Goal: Task Accomplishment & Management: Manage account settings

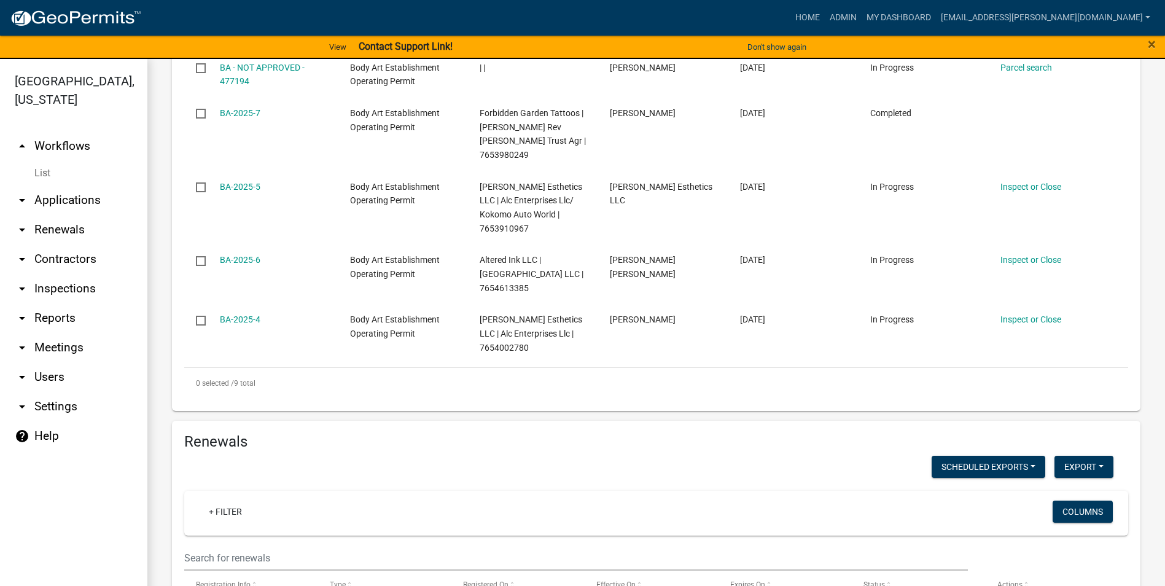
scroll to position [862, 0]
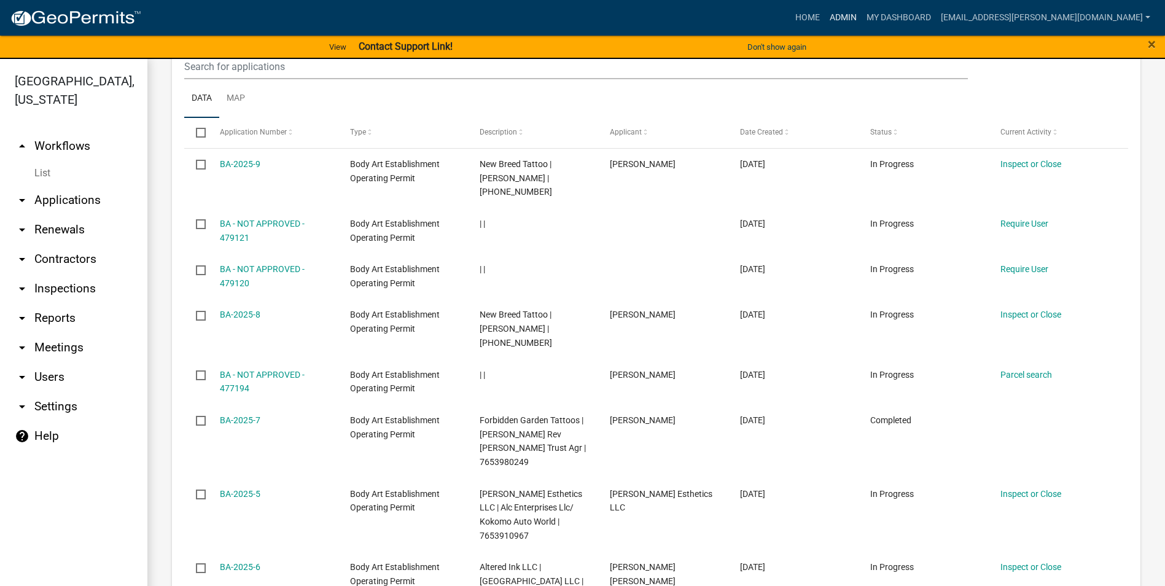
click at [862, 26] on link "Admin" at bounding box center [843, 17] width 37 height 23
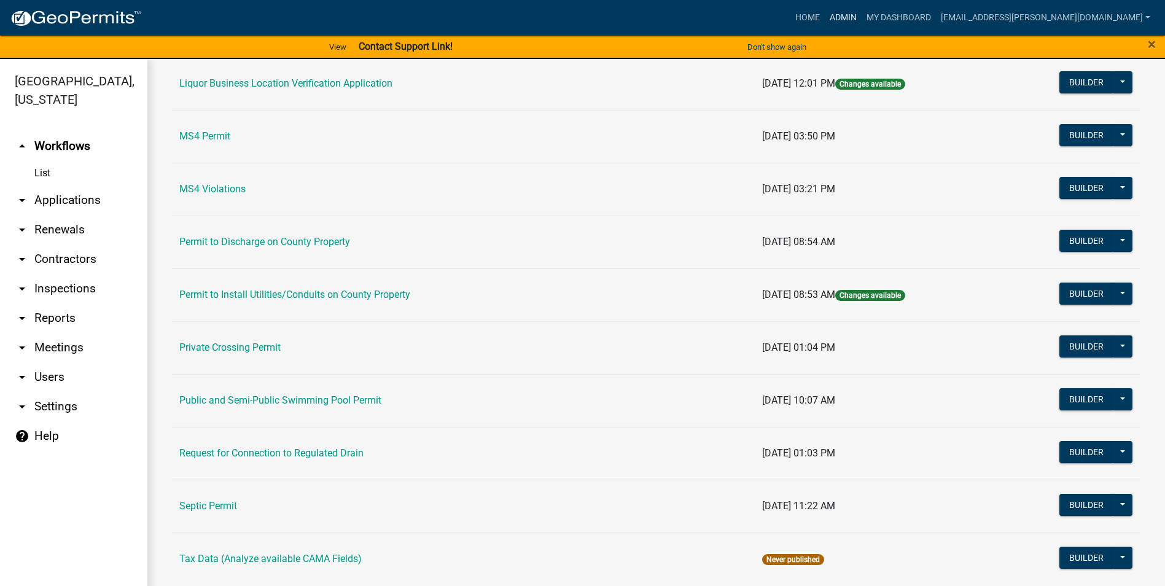
scroll to position [1043, 0]
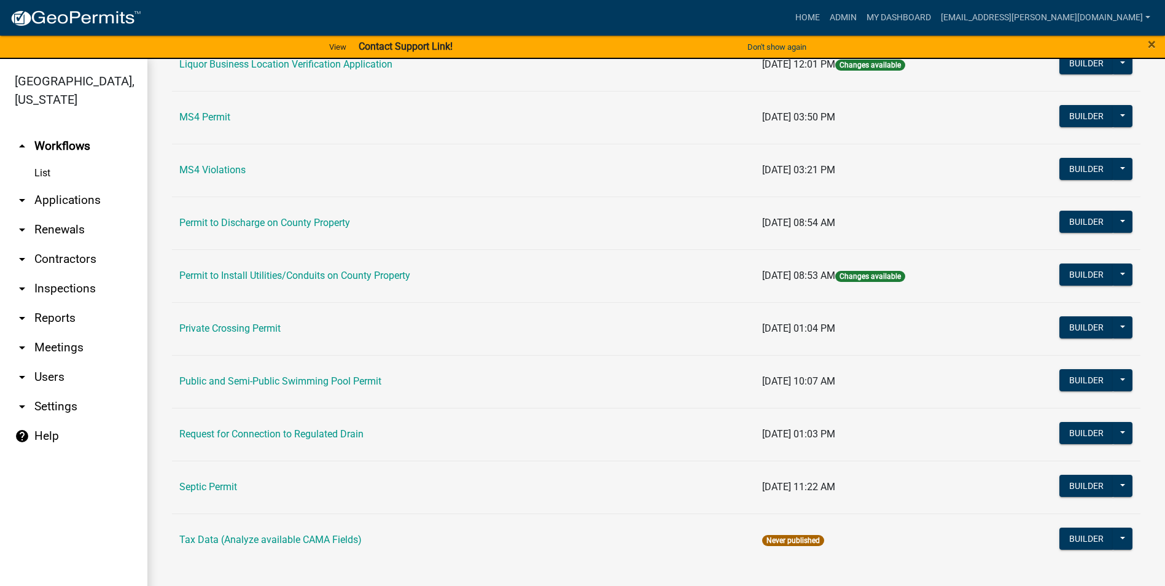
click at [337, 372] on td "Public and Semi-Public Swimming Pool Permit" at bounding box center [463, 381] width 583 height 53
click at [337, 381] on link "Public and Semi-Public Swimming Pool Permit" at bounding box center [280, 381] width 202 height 12
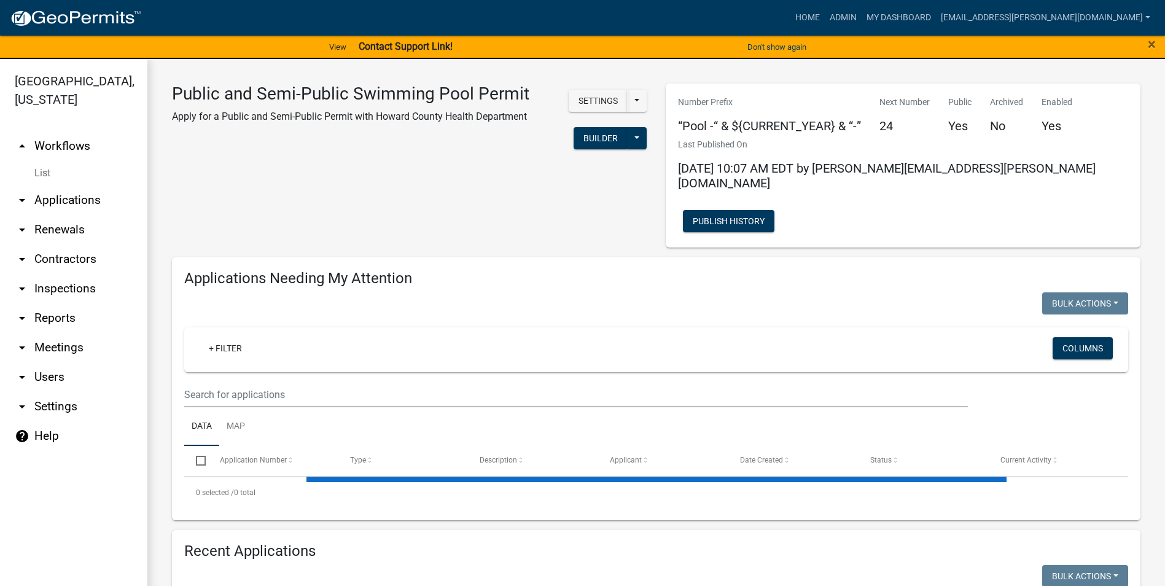
select select "3: 100"
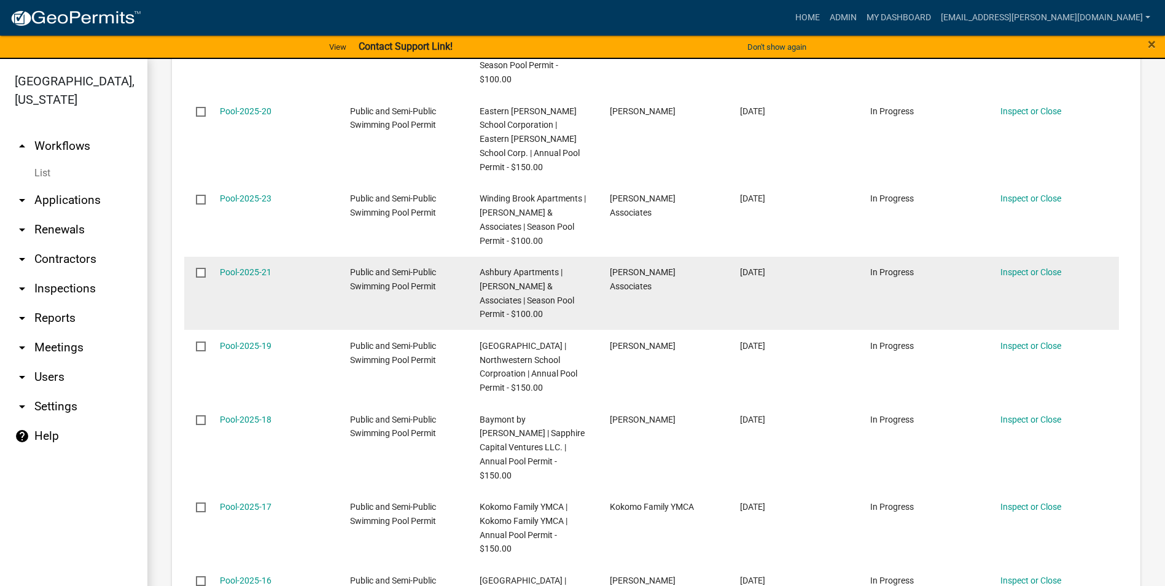
scroll to position [184, 0]
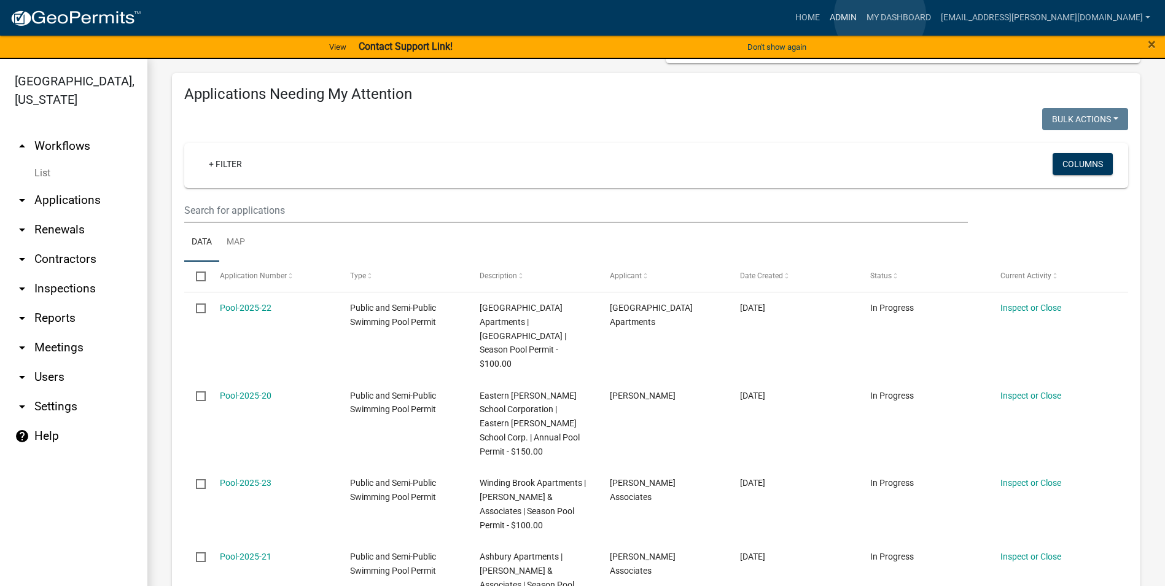
click at [862, 17] on link "Admin" at bounding box center [843, 17] width 37 height 23
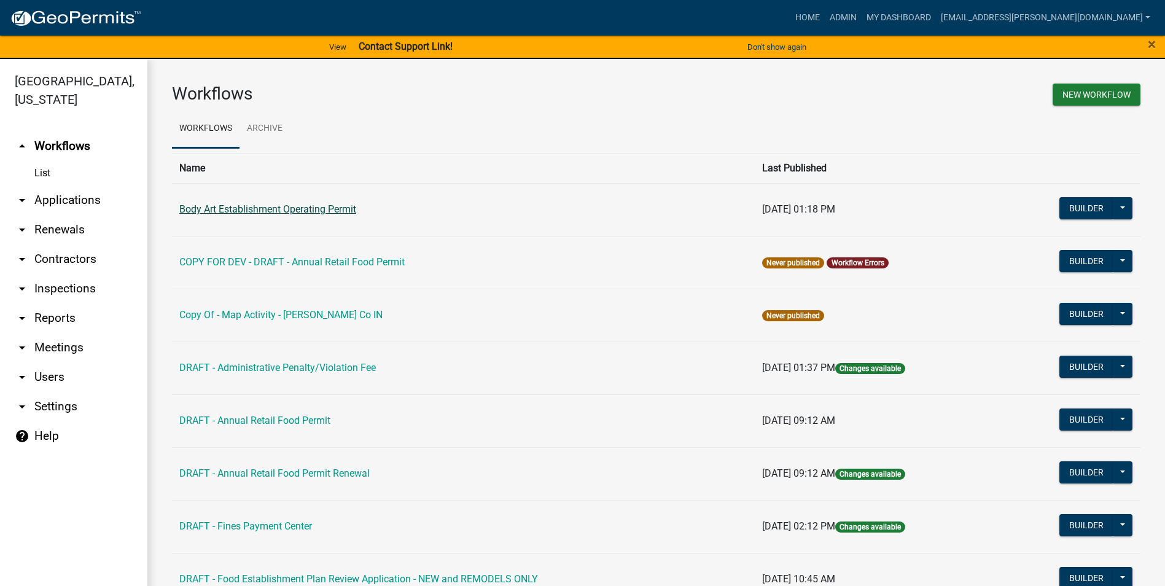
click at [324, 209] on link "Body Art Establishment Operating Permit" at bounding box center [267, 209] width 177 height 12
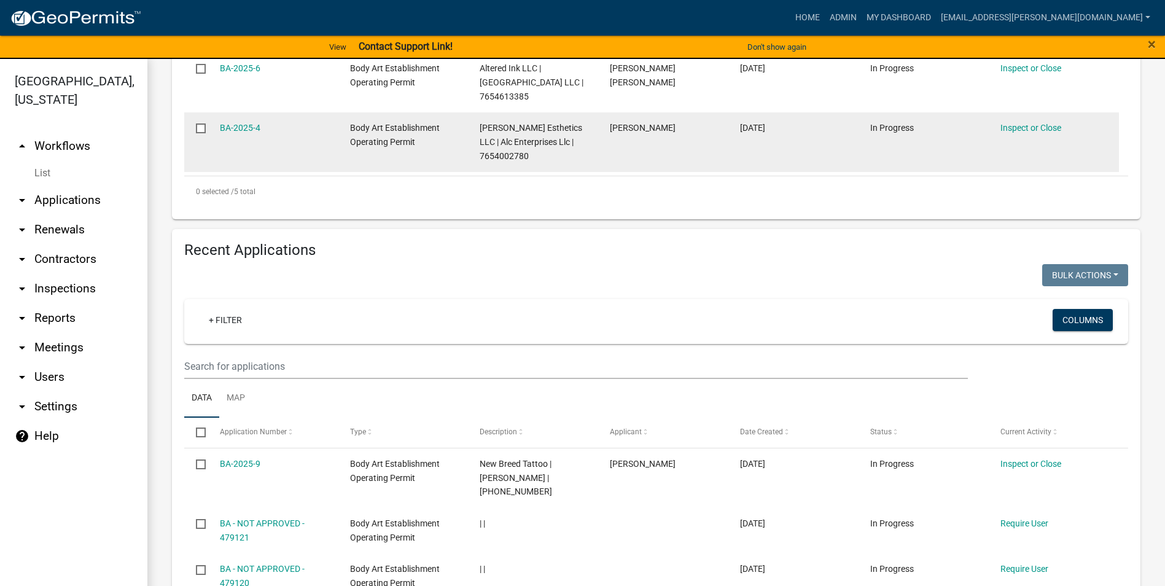
scroll to position [860, 0]
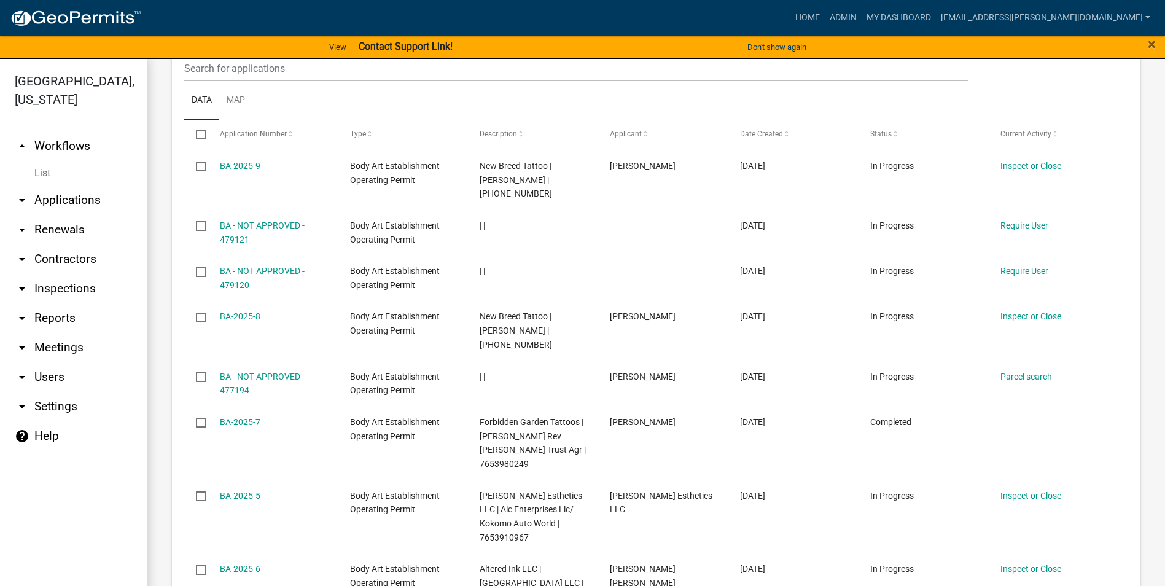
click at [18, 262] on icon "arrow_drop_down" at bounding box center [22, 259] width 15 height 15
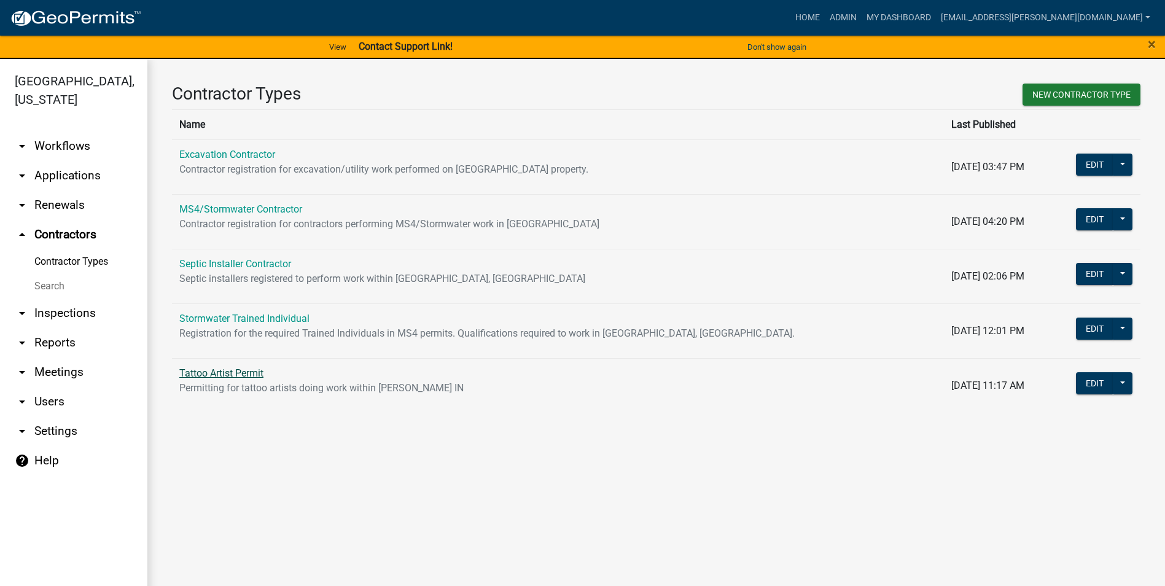
click at [250, 378] on link "Tattoo Artist Permit" at bounding box center [221, 373] width 84 height 12
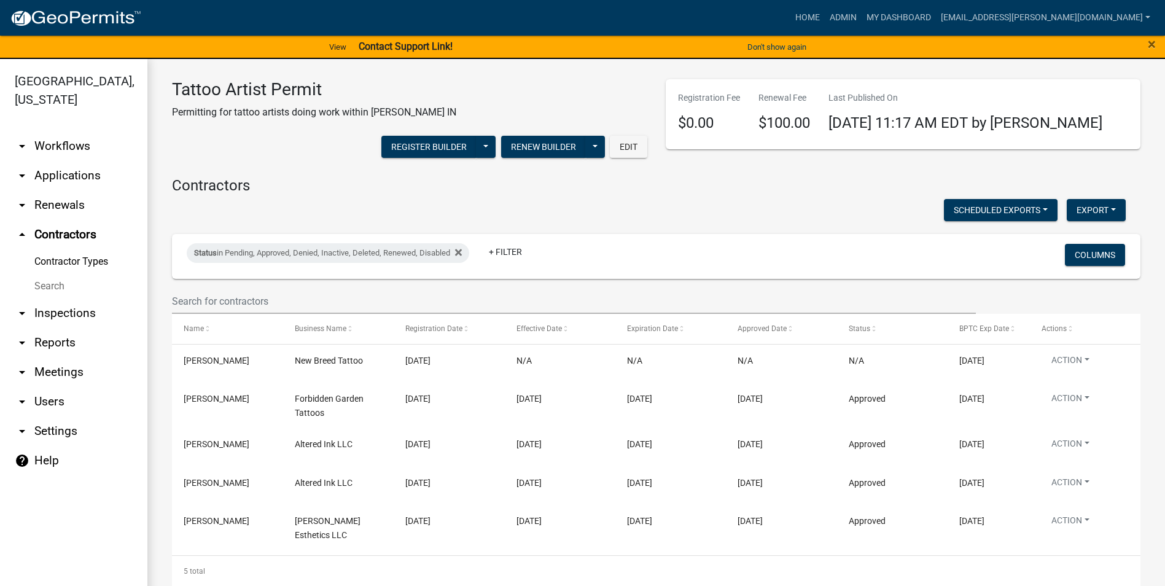
scroll to position [29, 0]
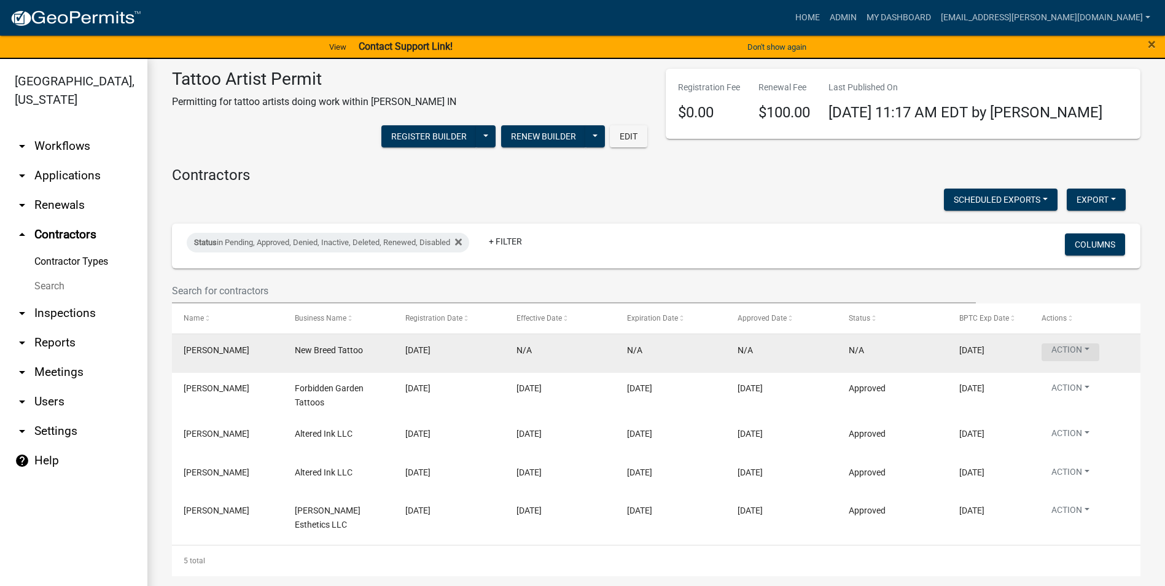
click at [1087, 348] on button "Action" at bounding box center [1071, 352] width 58 height 18
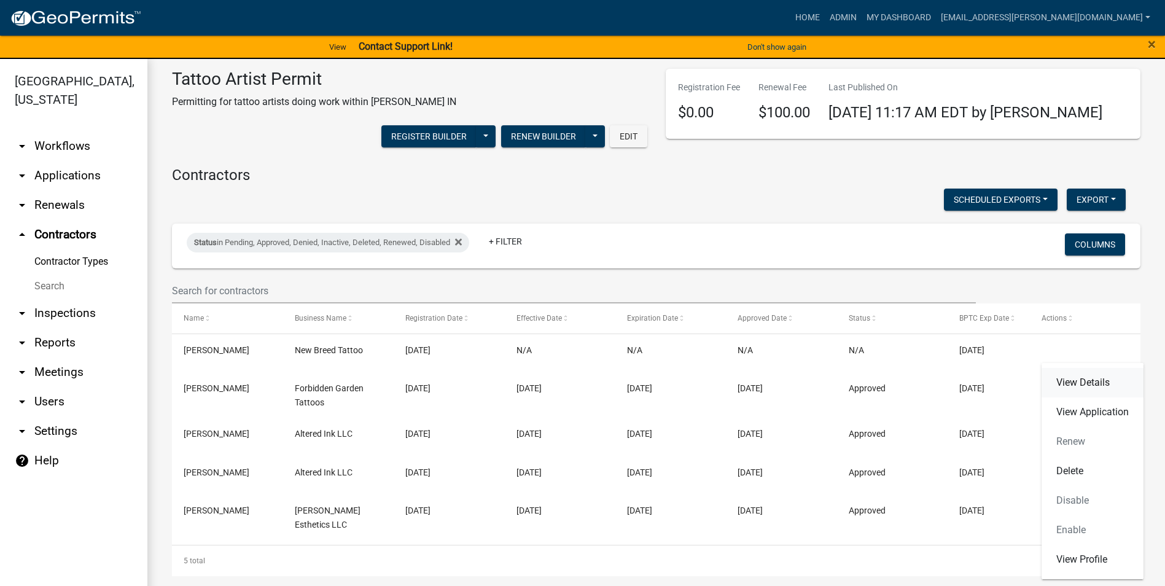
click at [1113, 383] on link "View Details" at bounding box center [1093, 382] width 102 height 29
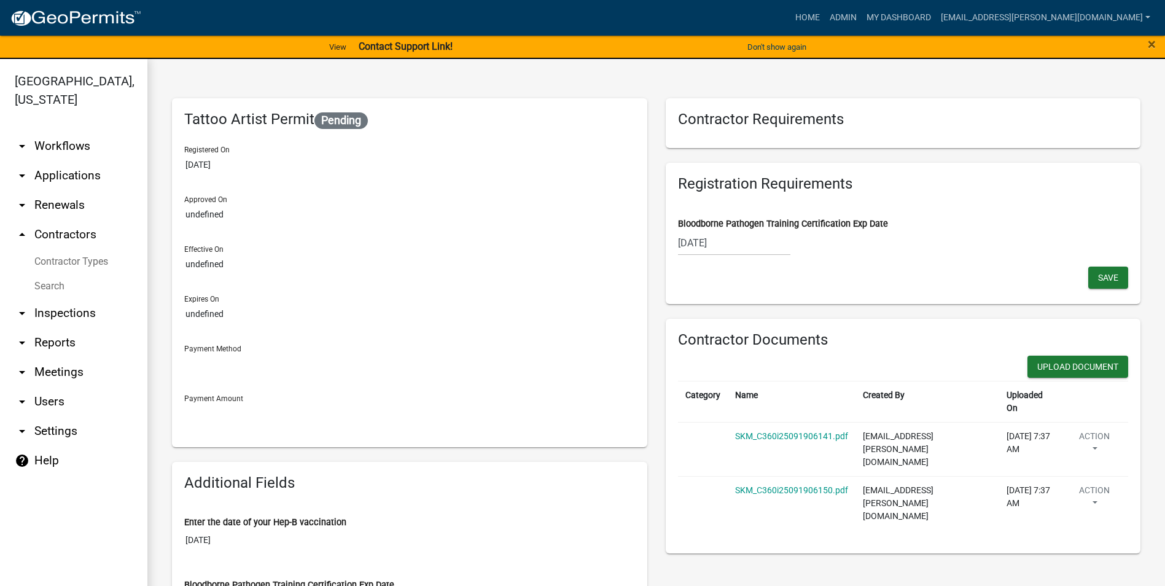
click at [20, 233] on icon "arrow_drop_up" at bounding box center [22, 234] width 15 height 15
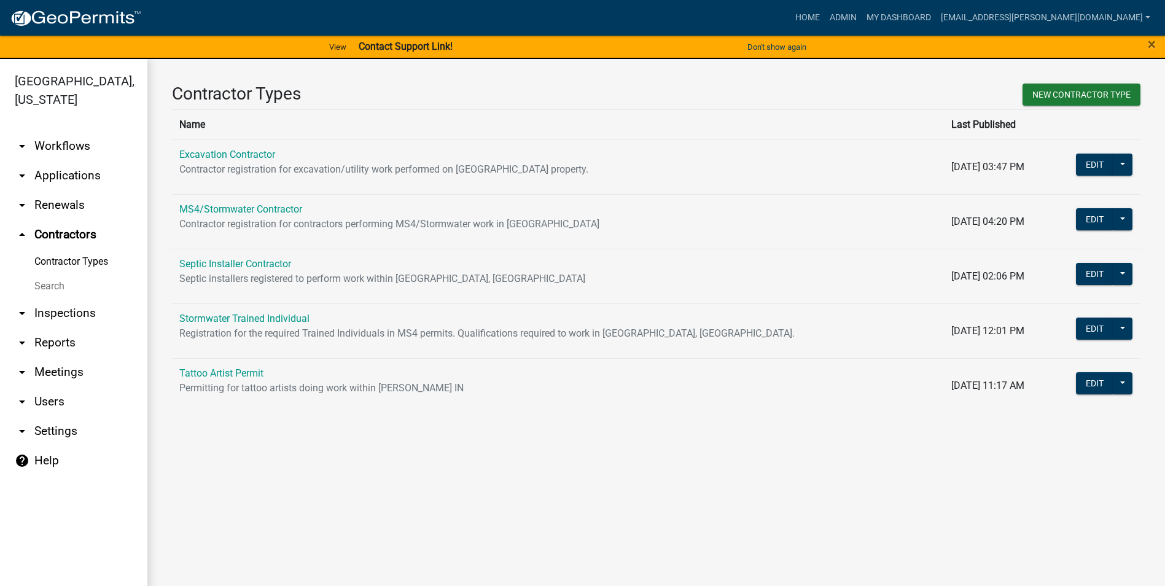
click at [22, 311] on icon "arrow_drop_down" at bounding box center [22, 313] width 15 height 15
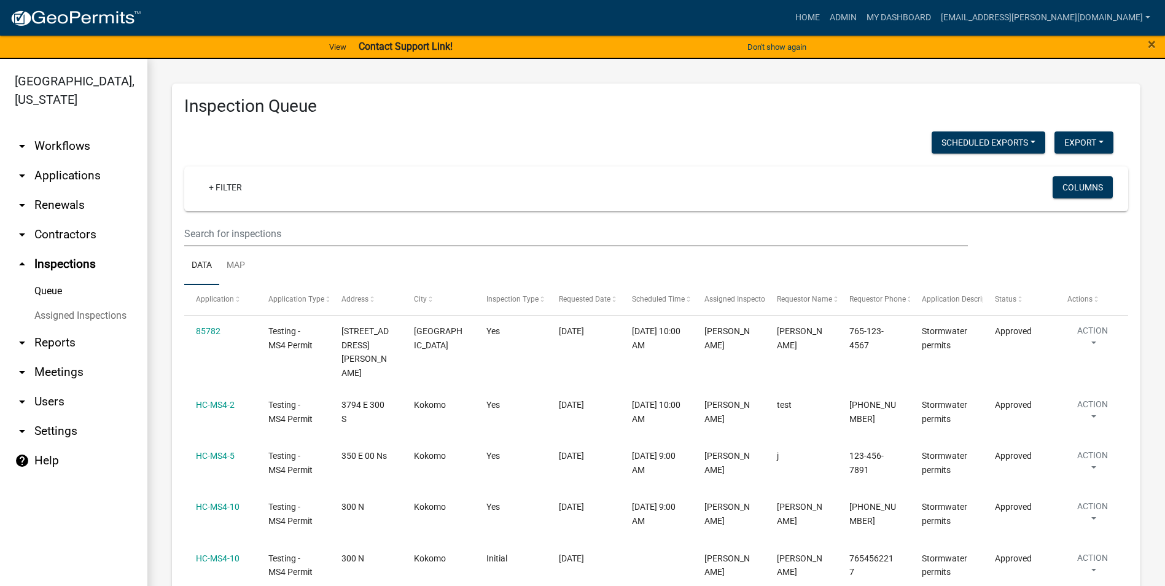
click at [20, 236] on icon "arrow_drop_down" at bounding box center [22, 234] width 15 height 15
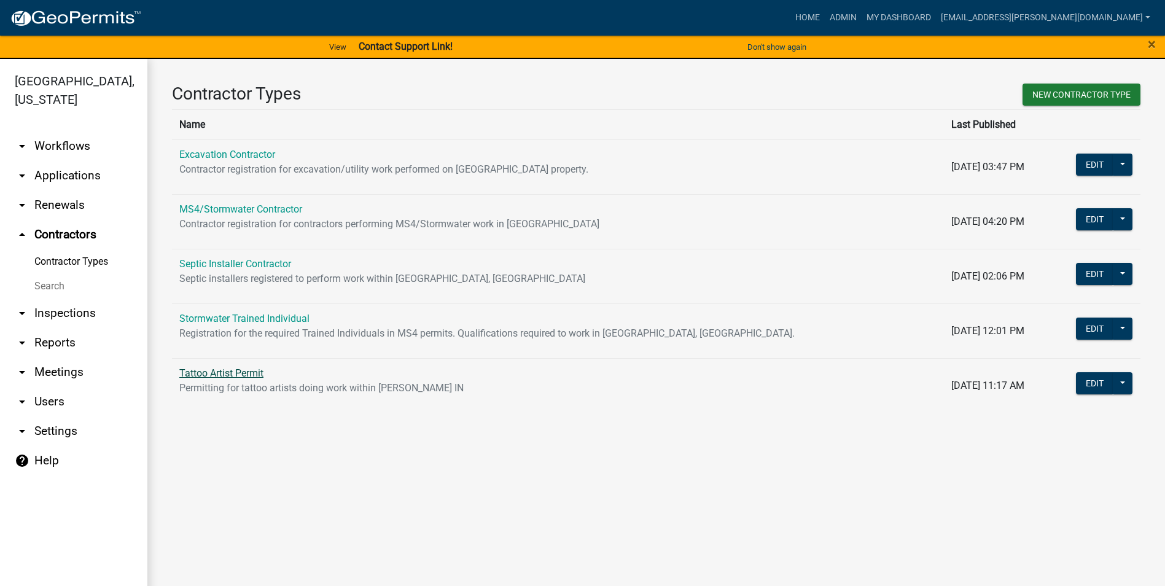
click at [231, 375] on link "Tattoo Artist Permit" at bounding box center [221, 373] width 84 height 12
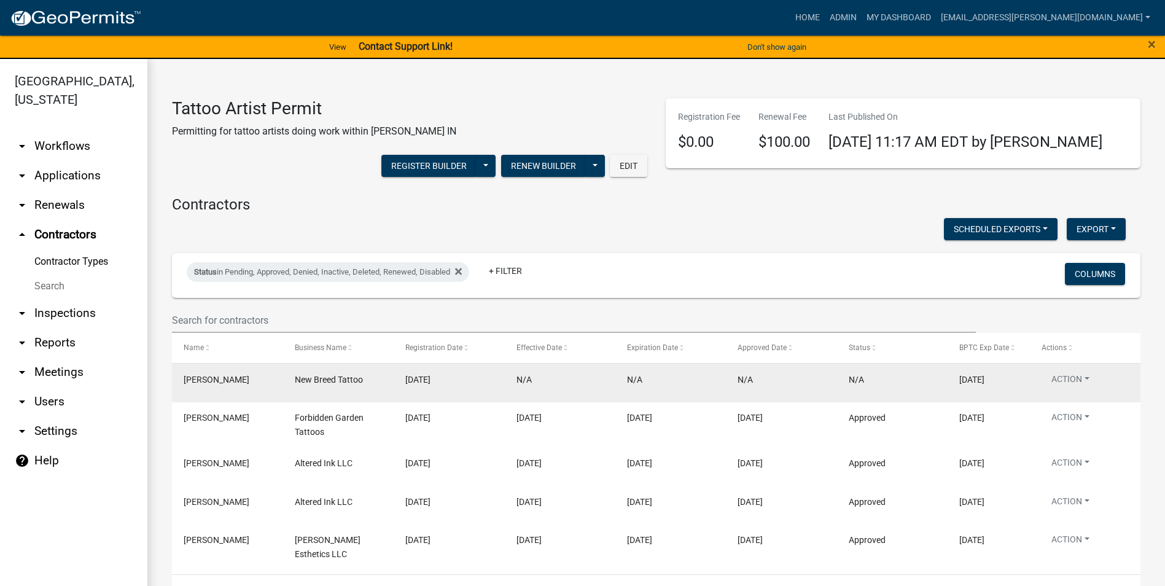
click at [1079, 370] on datatable-body-cell "Action View Details View Application Renew Delete Disable Enable View Profile" at bounding box center [1085, 383] width 111 height 38
click at [1079, 377] on button "Action" at bounding box center [1071, 382] width 58 height 18
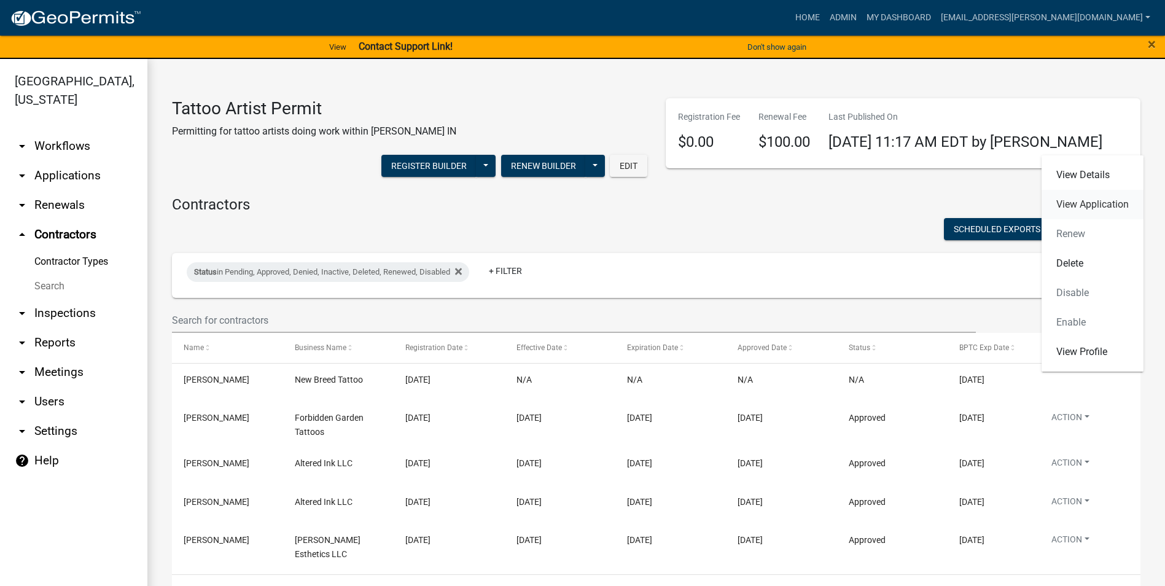
click at [1099, 199] on link "View Application" at bounding box center [1093, 204] width 102 height 29
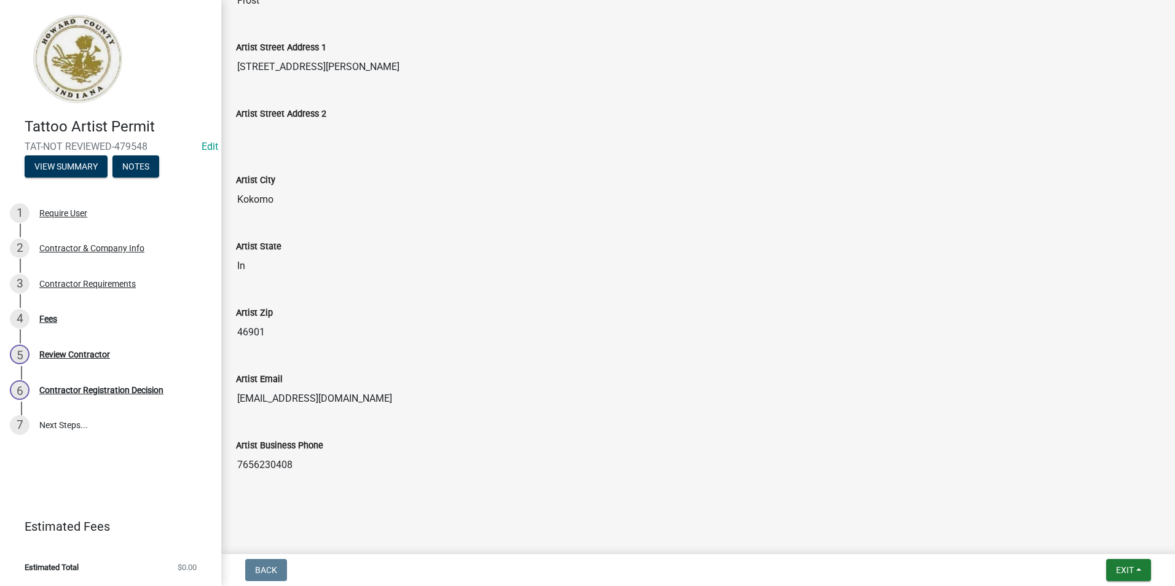
scroll to position [383, 0]
click at [79, 354] on div "Review Contractor" at bounding box center [74, 354] width 71 height 9
click at [85, 387] on div "Contractor Registration Decision" at bounding box center [101, 390] width 124 height 9
click at [48, 315] on div "Fees" at bounding box center [48, 319] width 18 height 9
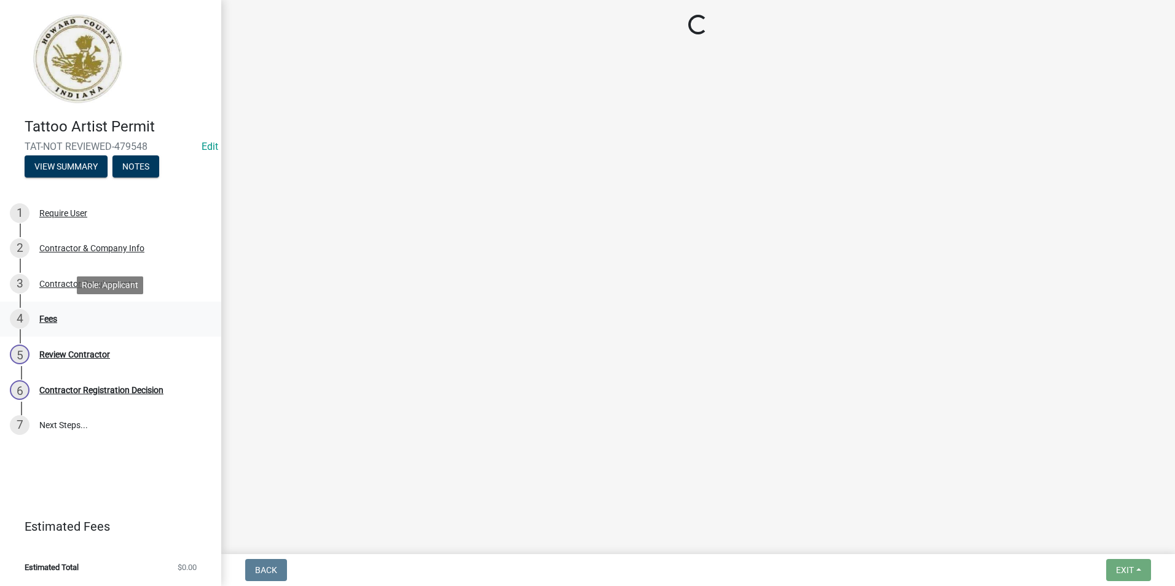
scroll to position [0, 0]
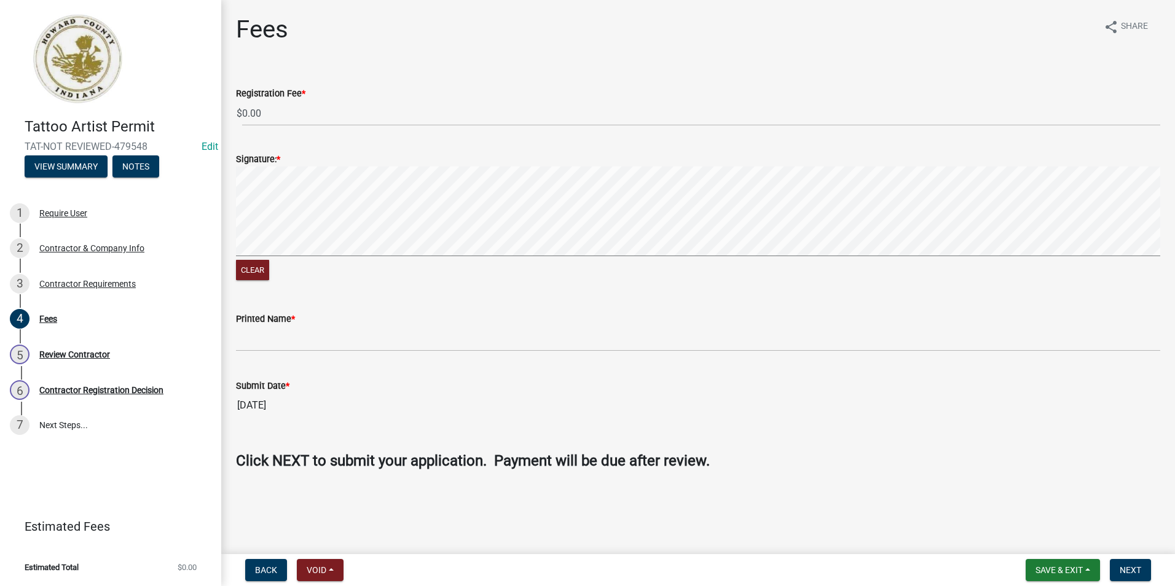
click at [65, 63] on img at bounding box center [77, 59] width 105 height 92
click at [74, 131] on h4 "Tattoo Artist Permit" at bounding box center [118, 127] width 187 height 18
